Goal: Check status: Check status

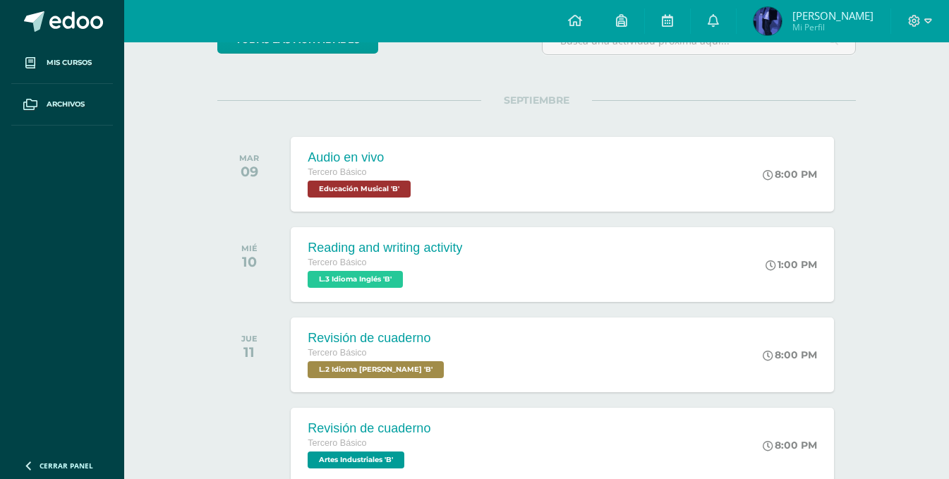
scroll to position [154, 0]
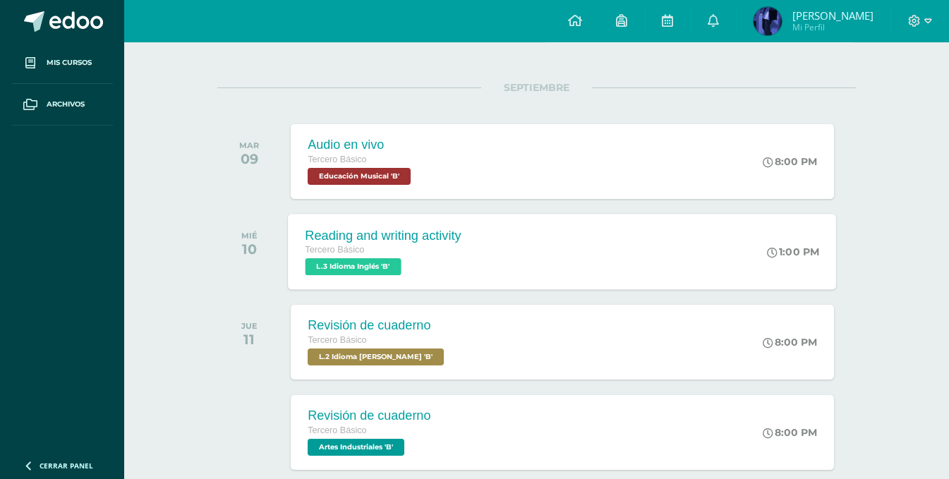
click at [446, 269] on div "Tercero Básico L.3 Idioma Inglés 'B'" at bounding box center [383, 259] width 156 height 32
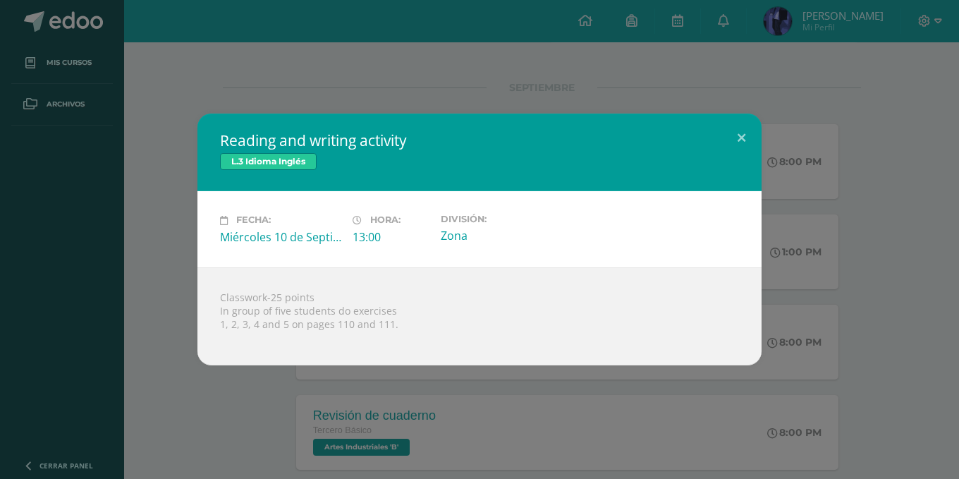
click at [855, 188] on div "Reading and writing activity L.3 Idioma Inglés Fecha: Miércoles 10 de Septiembr…" at bounding box center [480, 239] width 948 height 251
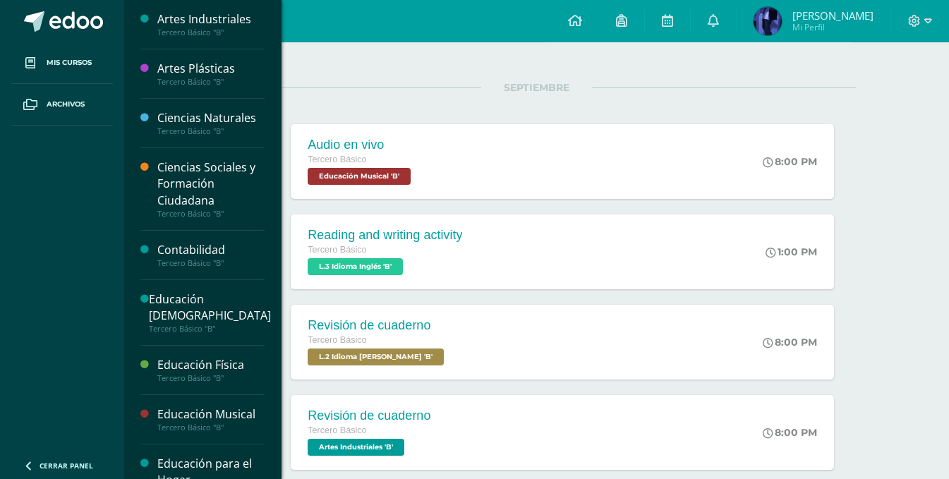
click at [233, 9] on div "Artes Industriales Tercero Básico "B"" at bounding box center [202, 24] width 124 height 49
click at [221, 14] on div "Artes Industriales" at bounding box center [210, 19] width 107 height 16
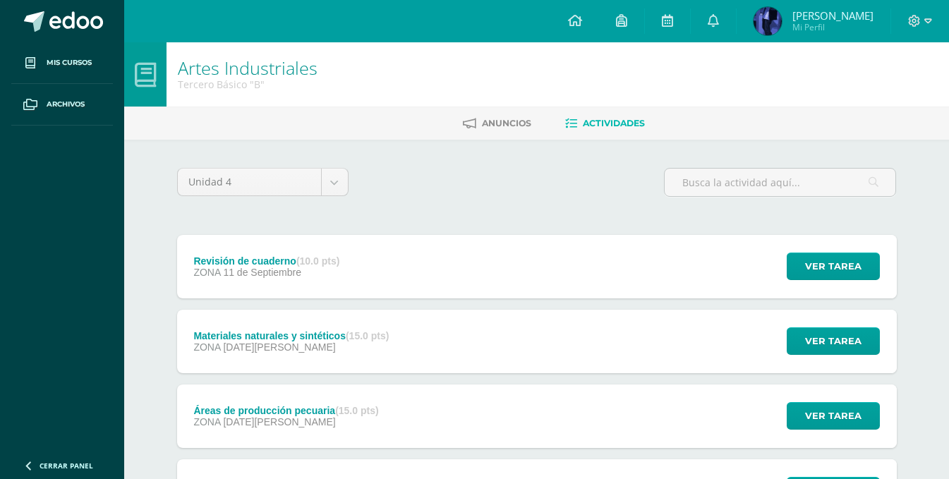
click at [320, 295] on div "Revisión de cuaderno (10.0 pts) ZONA 11 de Septiembre" at bounding box center [267, 266] width 180 height 63
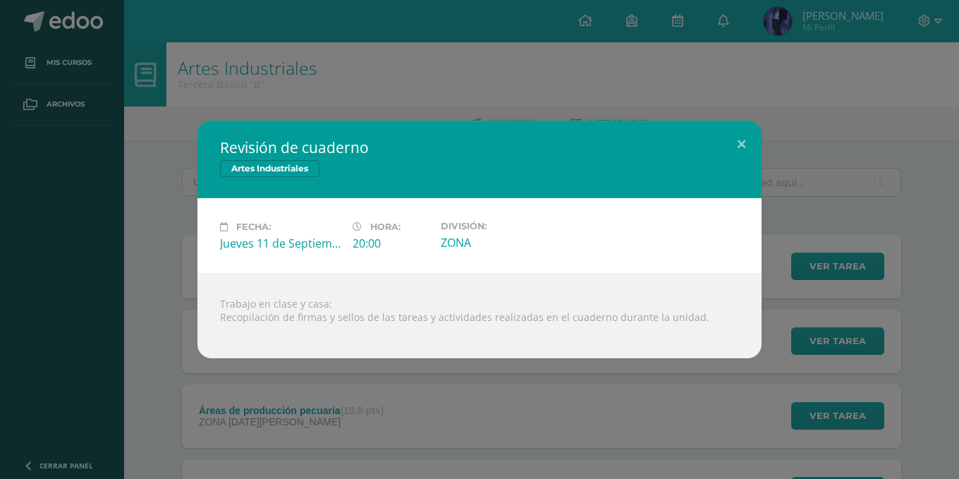
click at [289, 77] on div "Revisión de cuaderno Artes Industriales Fecha: Jueves 11 de Septiembre Hora: 20…" at bounding box center [479, 239] width 959 height 479
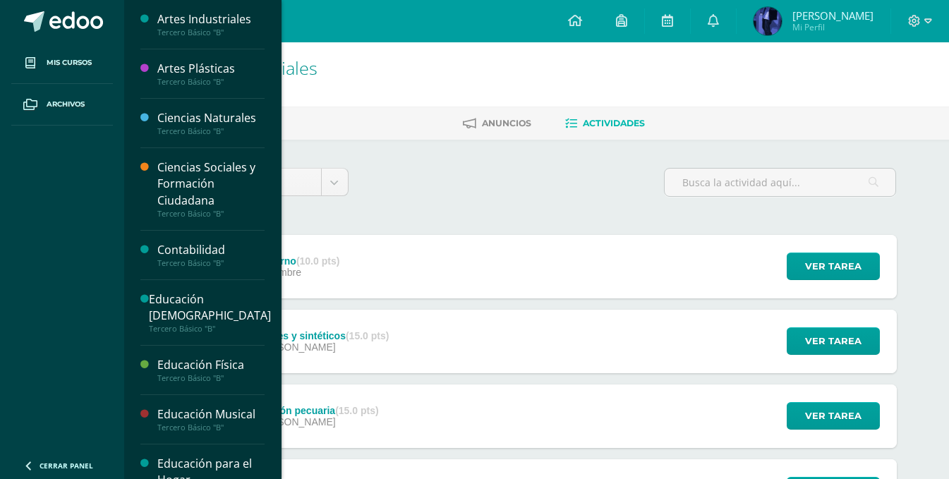
click at [194, 73] on div "Artes Plásticas" at bounding box center [210, 69] width 107 height 16
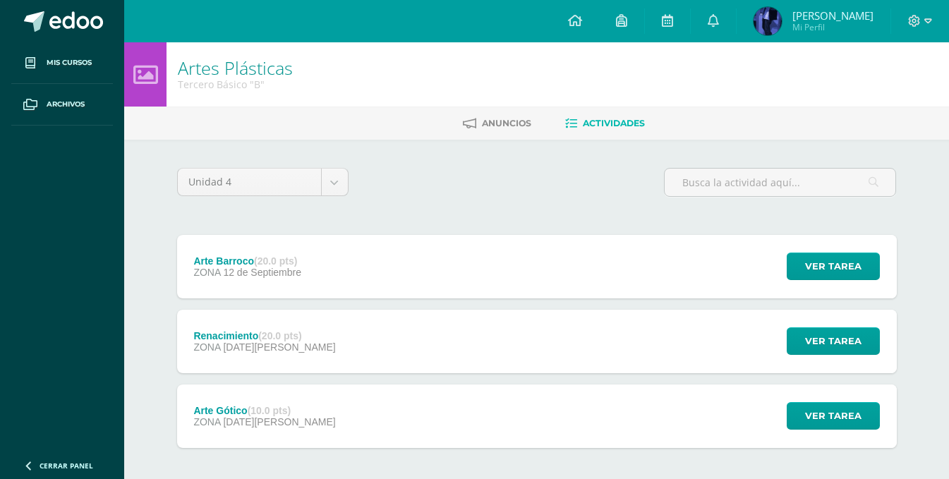
click at [360, 266] on div "Arte Barroco (20.0 pts) ZONA [DATE] Ver tarea Arte Barroco Artes Plásticas Carg…" at bounding box center [537, 266] width 720 height 63
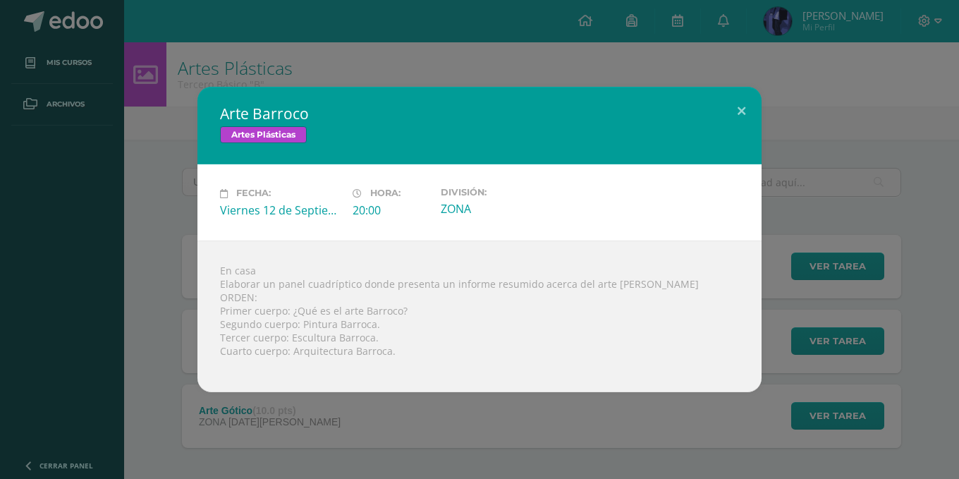
click at [338, 96] on div "Arte Barroco Artes Plásticas" at bounding box center [480, 126] width 564 height 78
click at [215, 28] on div "Arte Barroco Artes Plásticas Fecha: [DATE] Hora: 20:00 División: ZONA" at bounding box center [479, 239] width 959 height 479
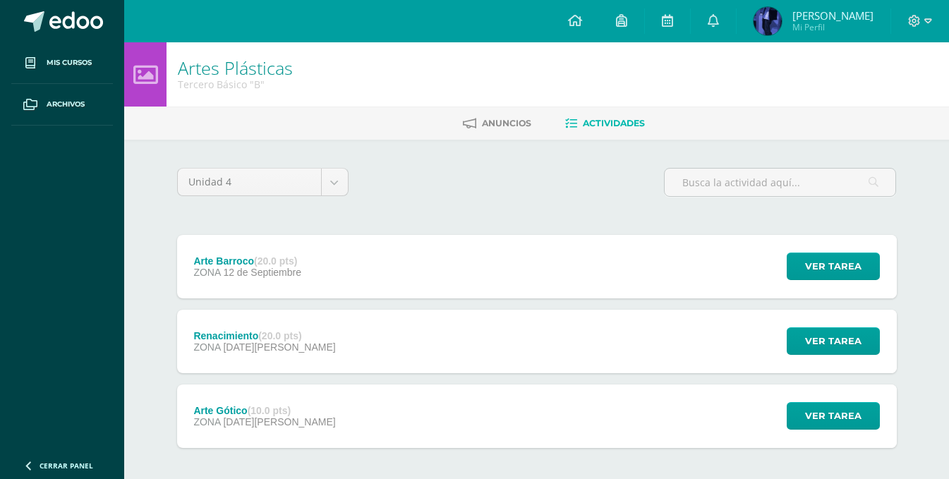
click at [195, 324] on div "Renacimiento (20.0 pts) ZONA [DATE][PERSON_NAME]" at bounding box center [265, 341] width 176 height 63
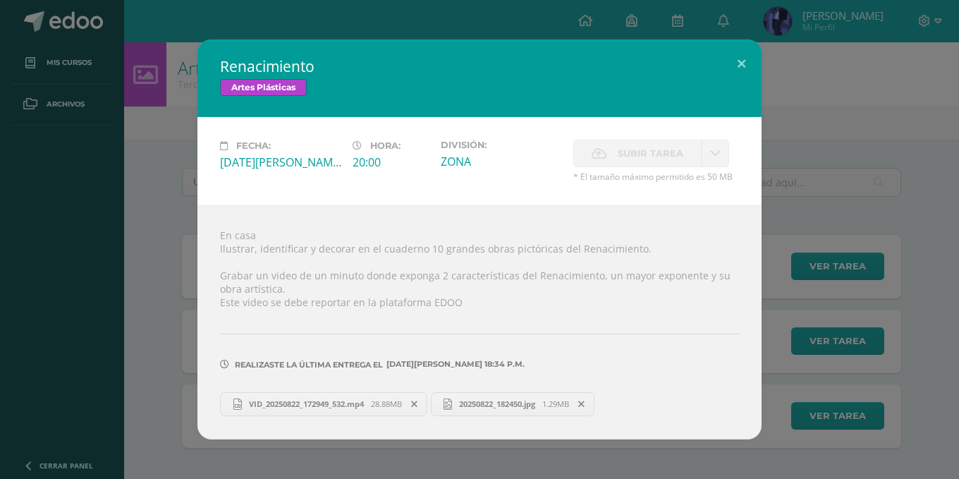
click at [163, 306] on div "Renacimiento Artes Plásticas Fecha: [DATE][PERSON_NAME] Hora: 20:00 División: Z…" at bounding box center [480, 239] width 948 height 399
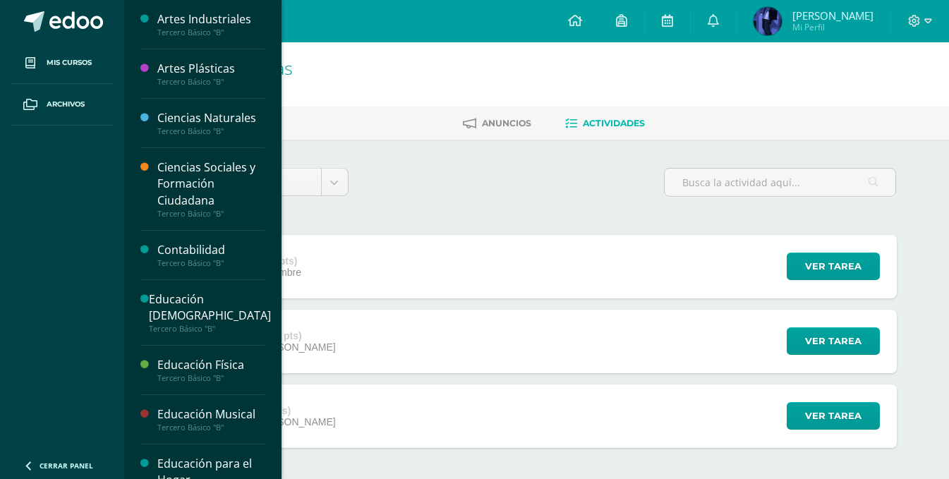
click at [231, 122] on div "Ciencias Naturales" at bounding box center [210, 118] width 107 height 16
